Goal: Information Seeking & Learning: Learn about a topic

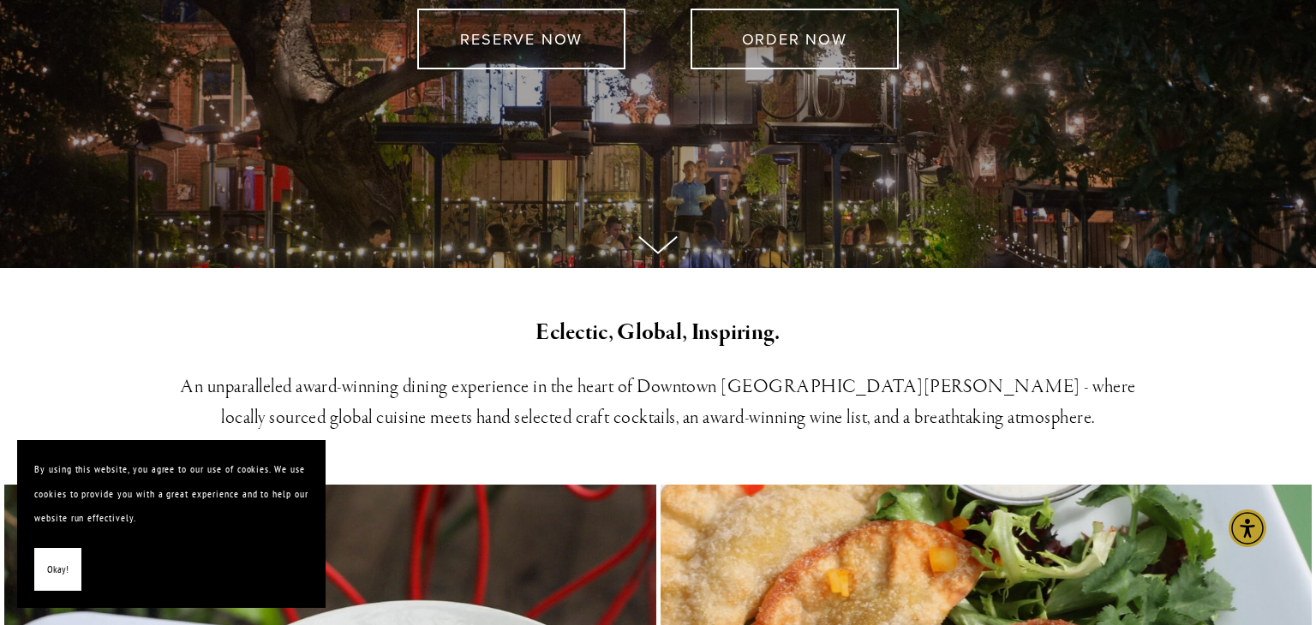
scroll to position [656, 0]
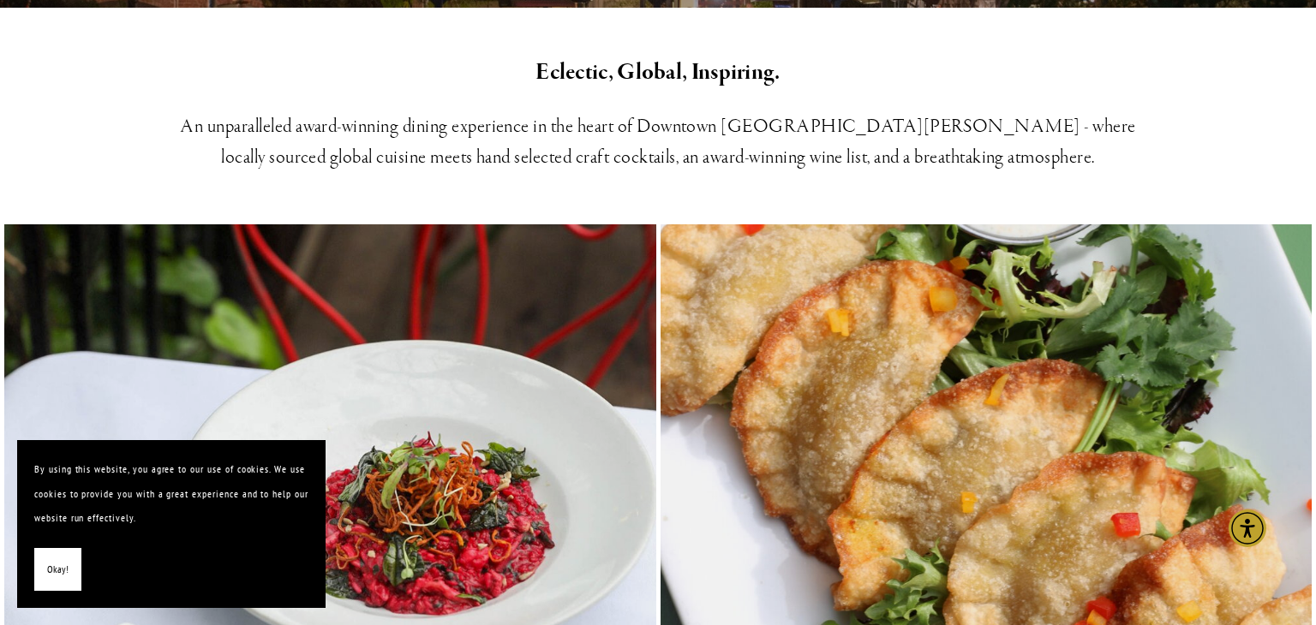
click at [71, 573] on button "Okay!" at bounding box center [57, 570] width 47 height 44
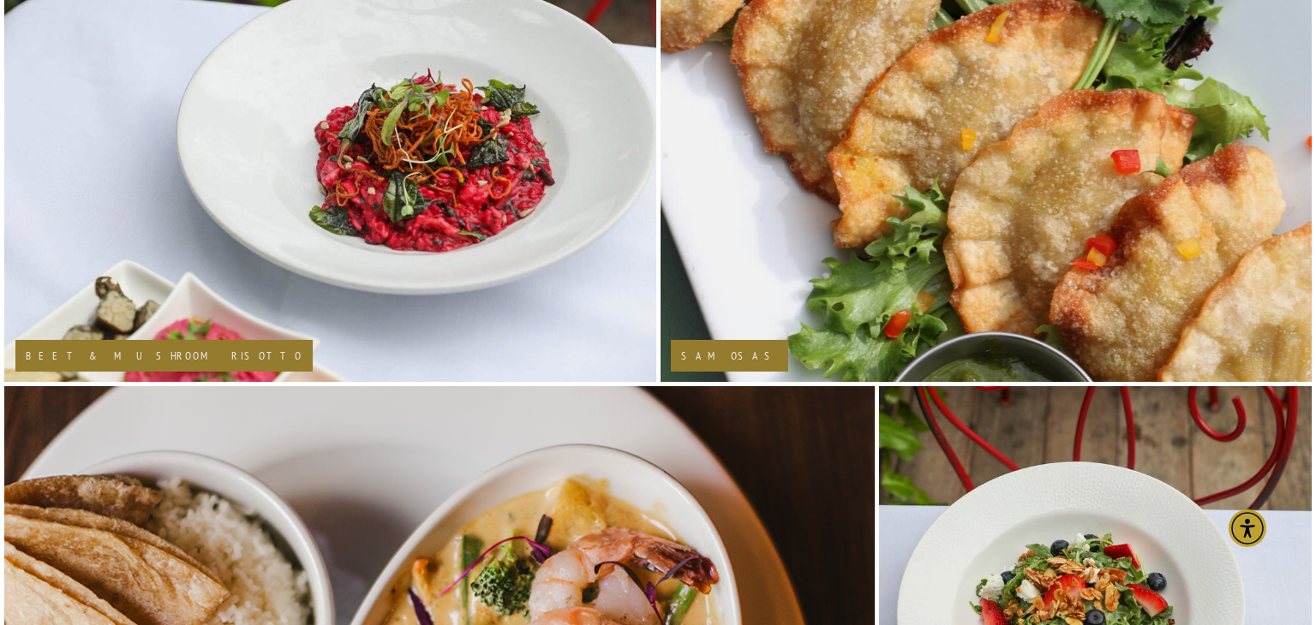
scroll to position [0, 0]
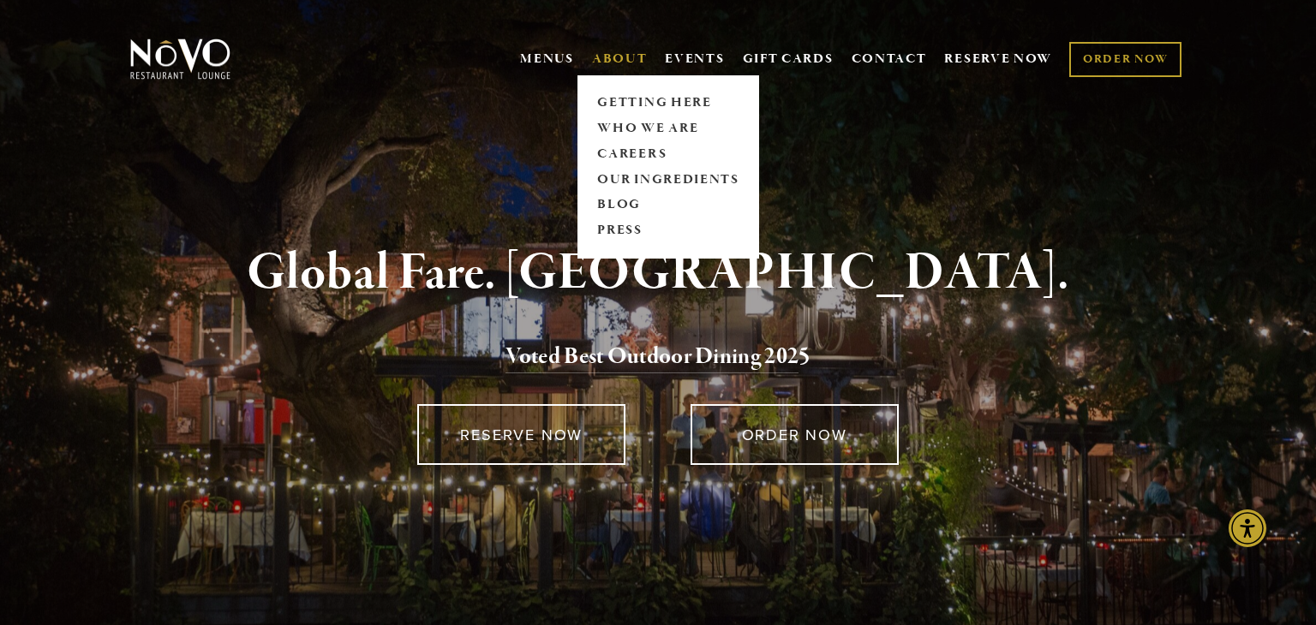
click at [612, 62] on link "ABOUT" at bounding box center [620, 59] width 56 height 17
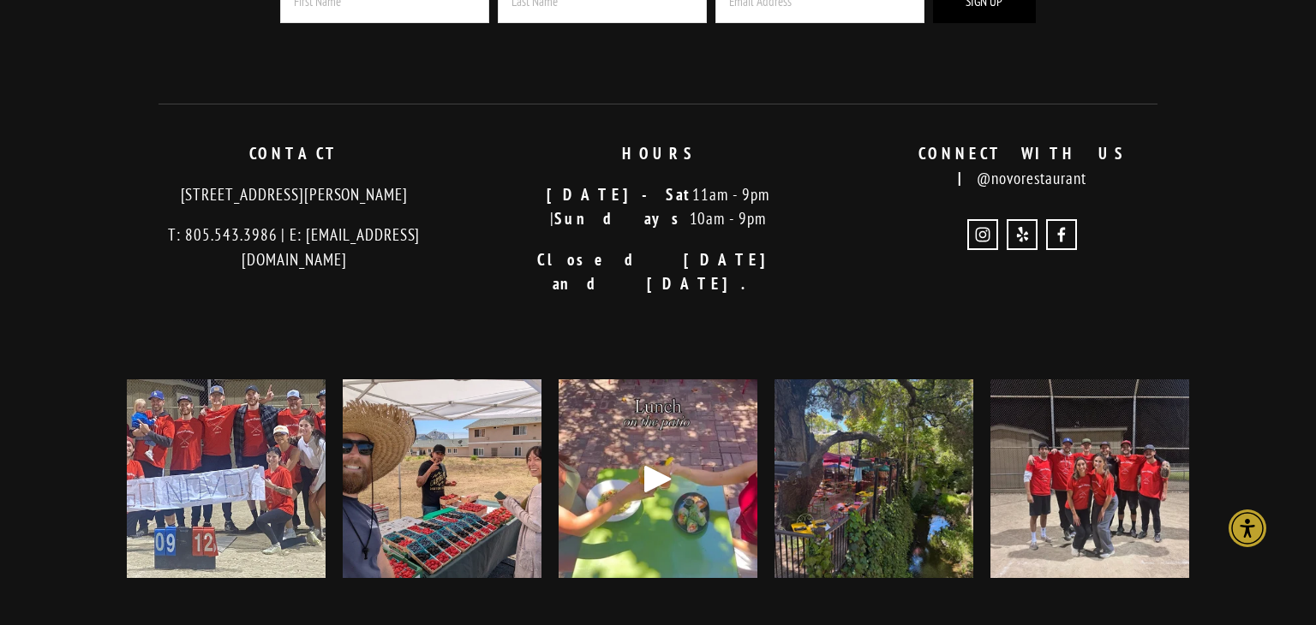
scroll to position [4742, 0]
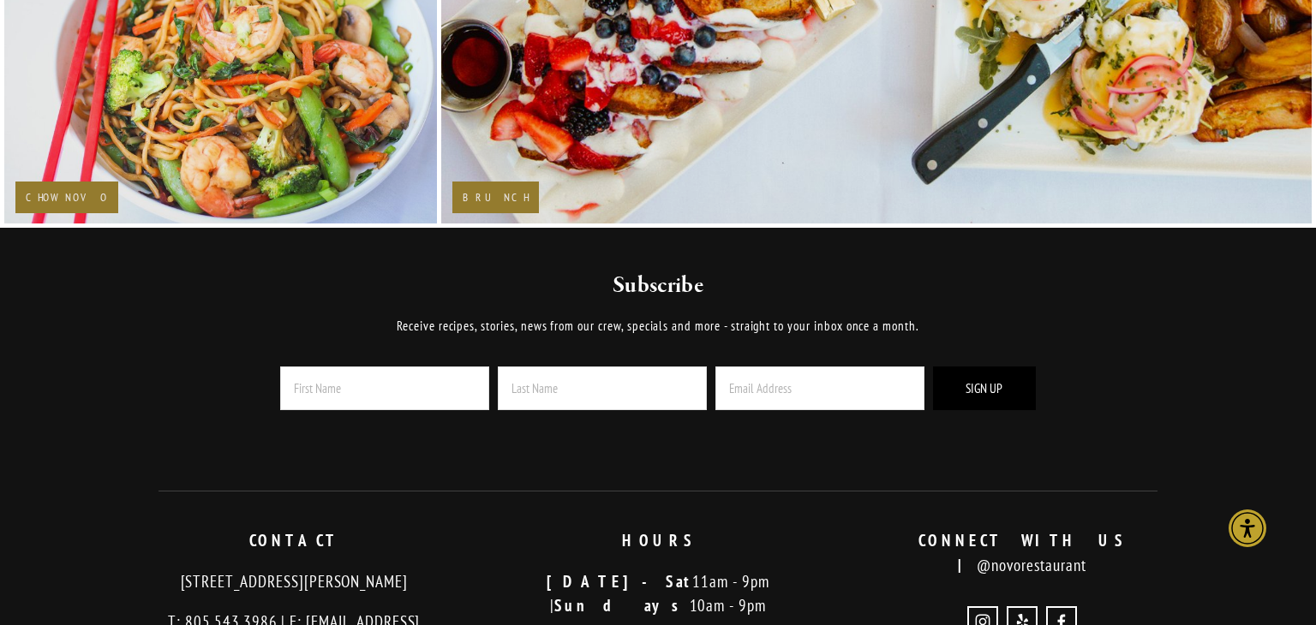
scroll to position [3598, 0]
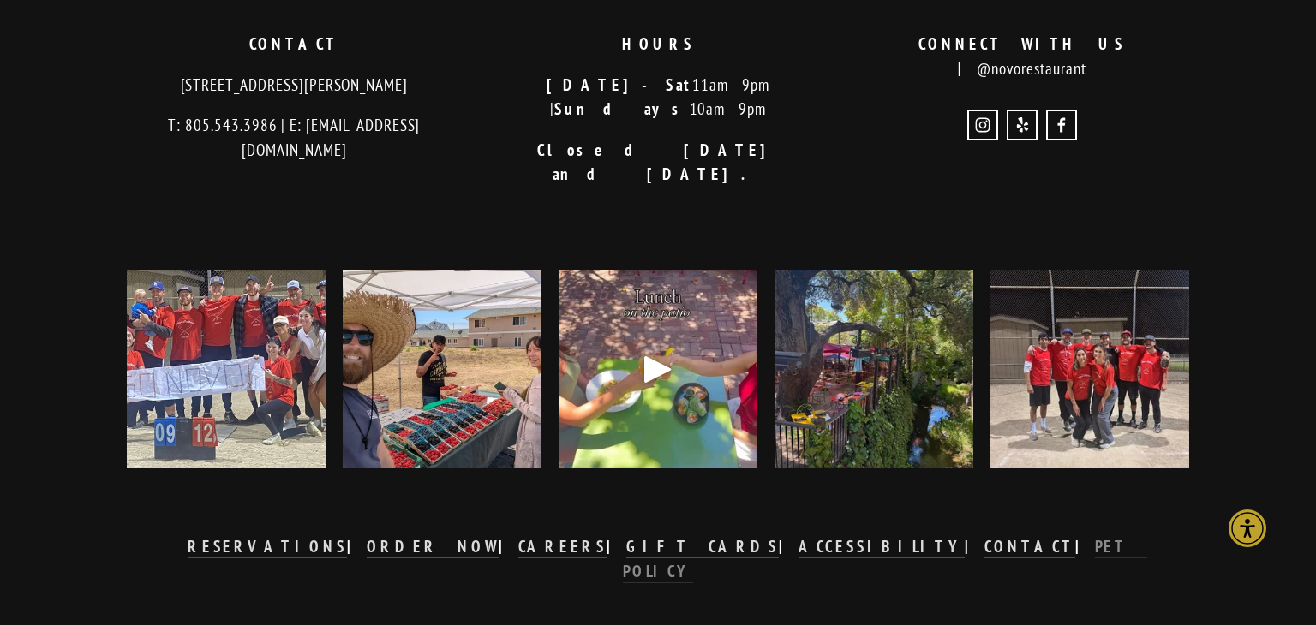
click at [924, 536] on strong "PET POLICY" at bounding box center [885, 558] width 525 height 45
click at [984, 536] on strong "CONTACT" at bounding box center [1029, 546] width 91 height 21
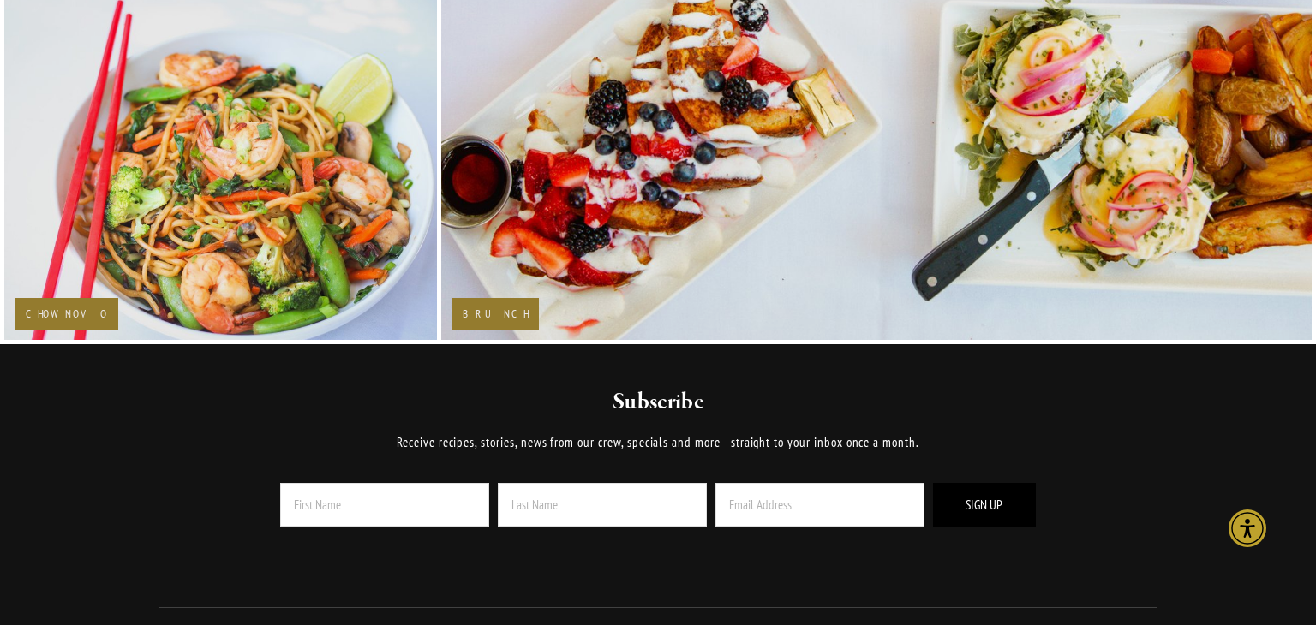
scroll to position [3410, 0]
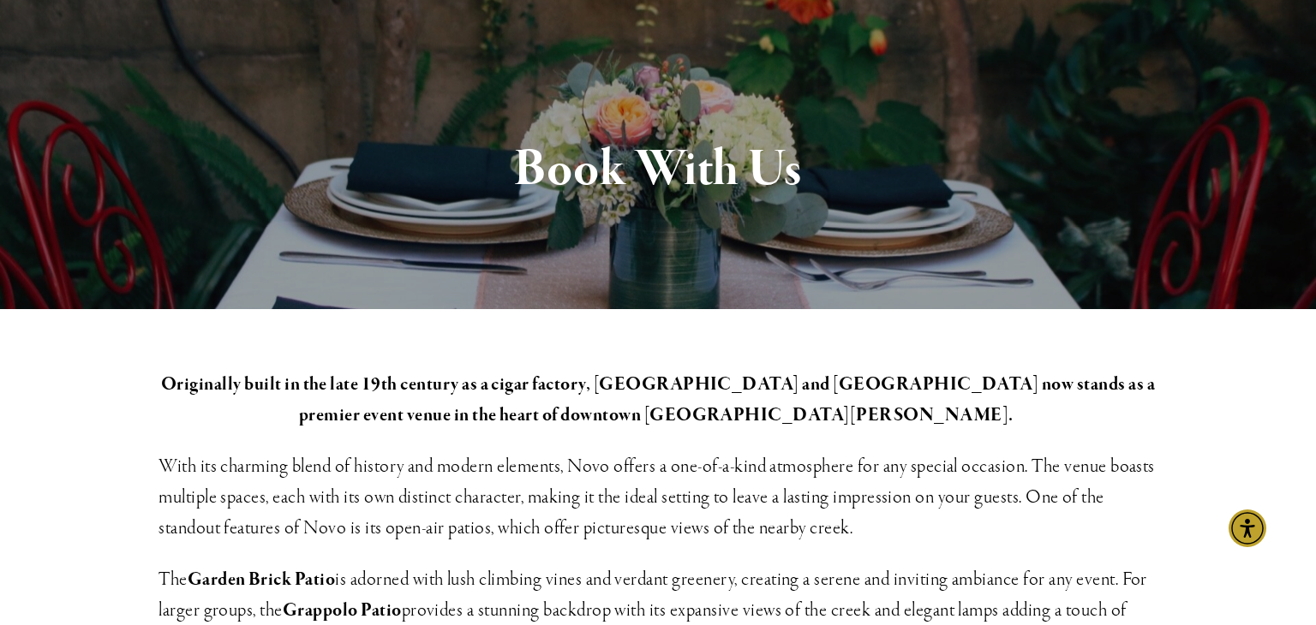
scroll to position [146, 0]
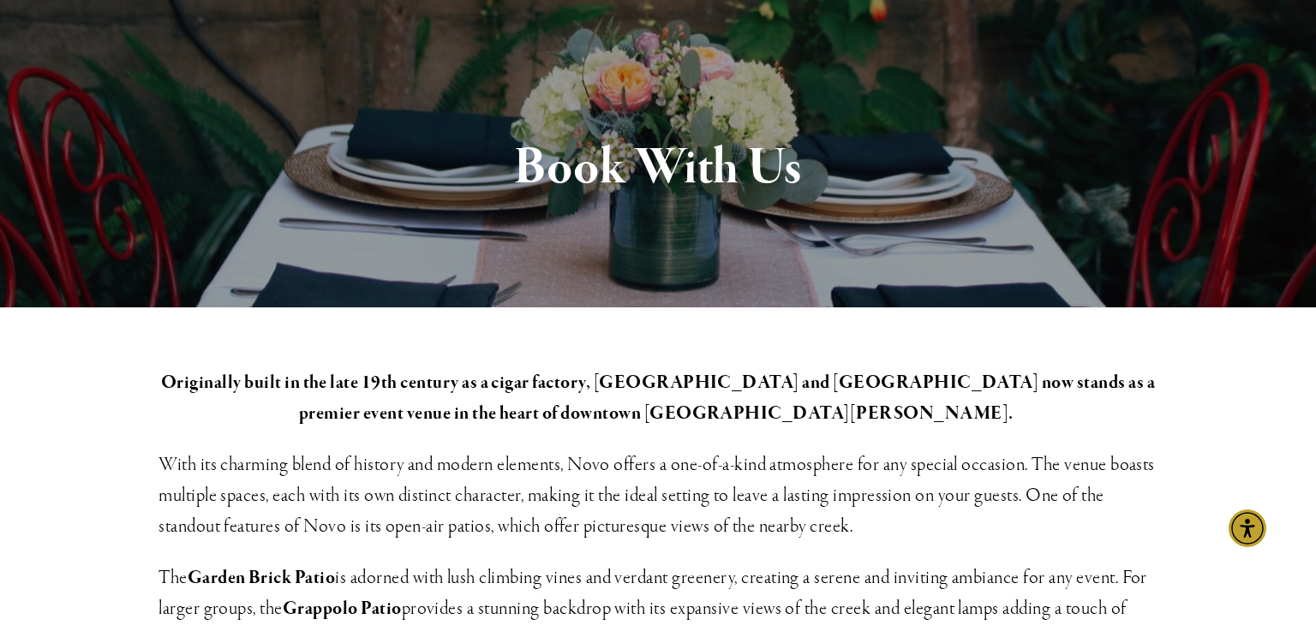
click at [633, 386] on strong "Originally built in the late 19th century as a cigar factory, Novo Restaurant a…" at bounding box center [659, 398] width 997 height 55
copy strong "Novo Restaurant and Lounge"
